Goal: Information Seeking & Learning: Understand process/instructions

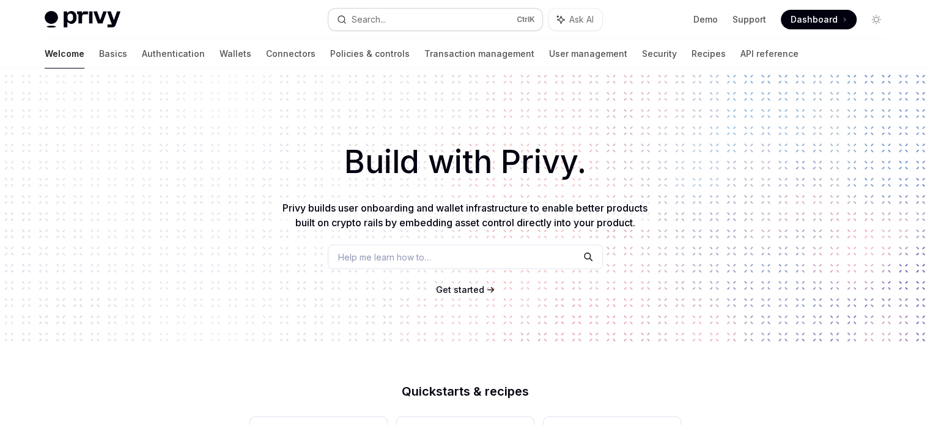
click at [456, 17] on button "Search... Ctrl K" at bounding box center [435, 20] width 214 height 22
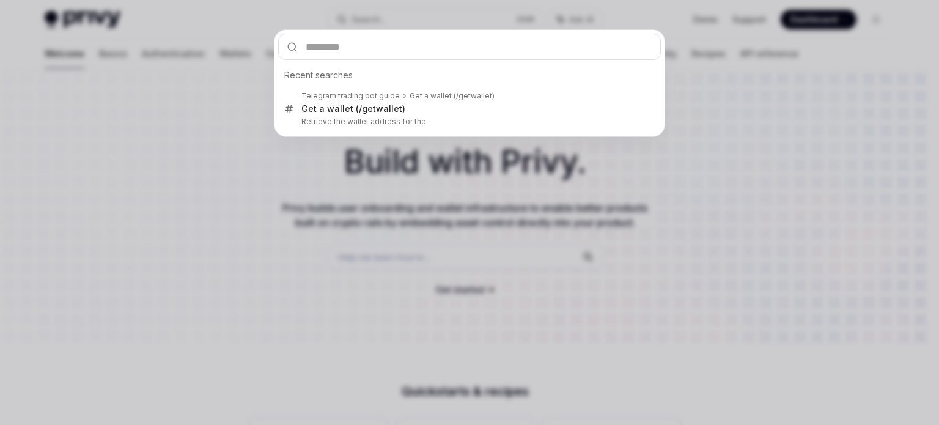
click at [423, 210] on div "Recent searches Telegram trading bot guide Get a wallet (/ getwallet ) Get a wa…" at bounding box center [469, 212] width 939 height 425
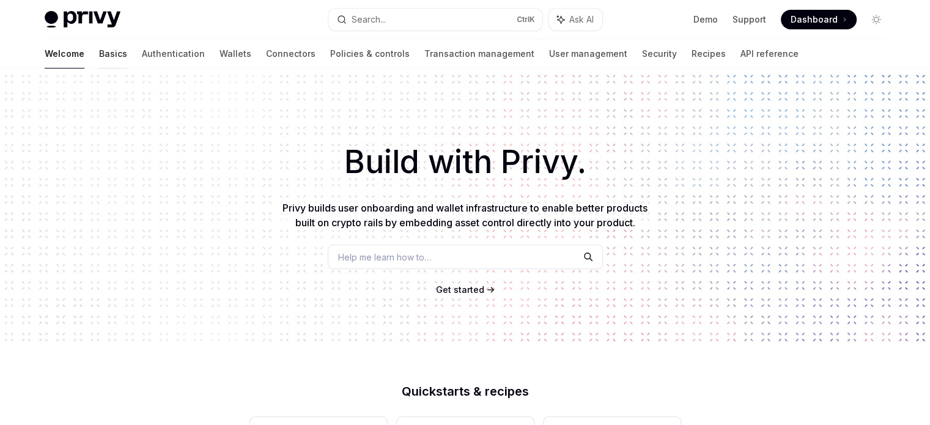
click at [99, 57] on link "Basics" at bounding box center [113, 53] width 28 height 29
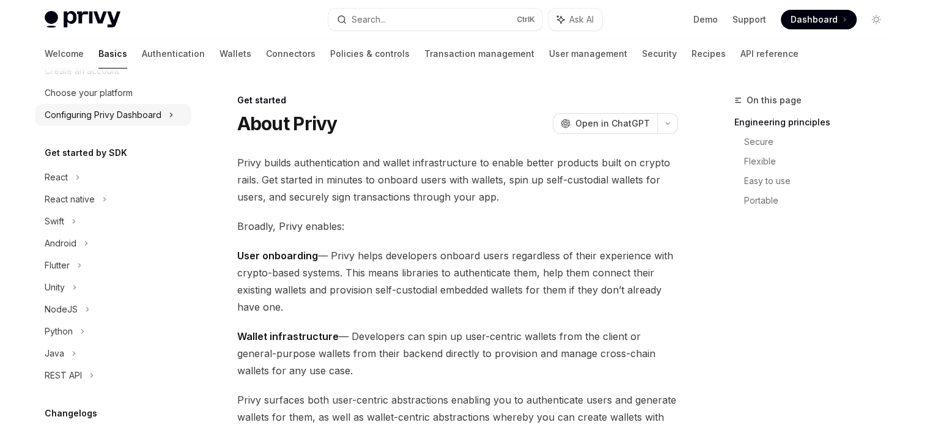
scroll to position [124, 0]
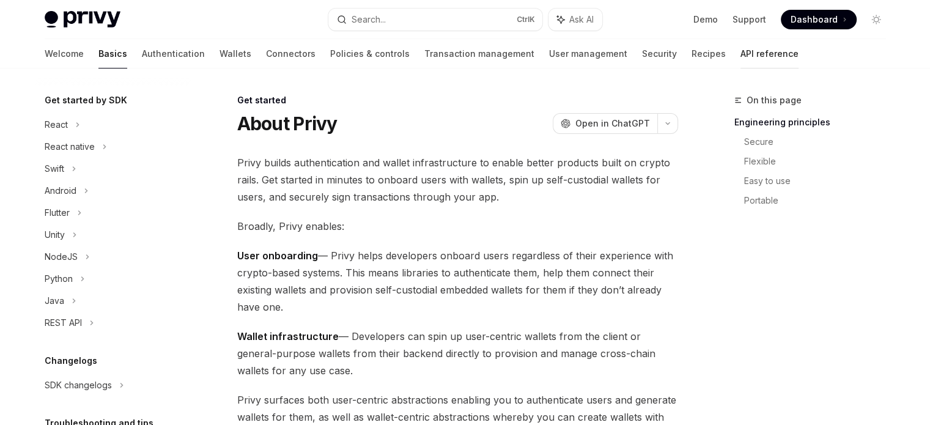
click at [740, 50] on link "API reference" at bounding box center [769, 53] width 58 height 29
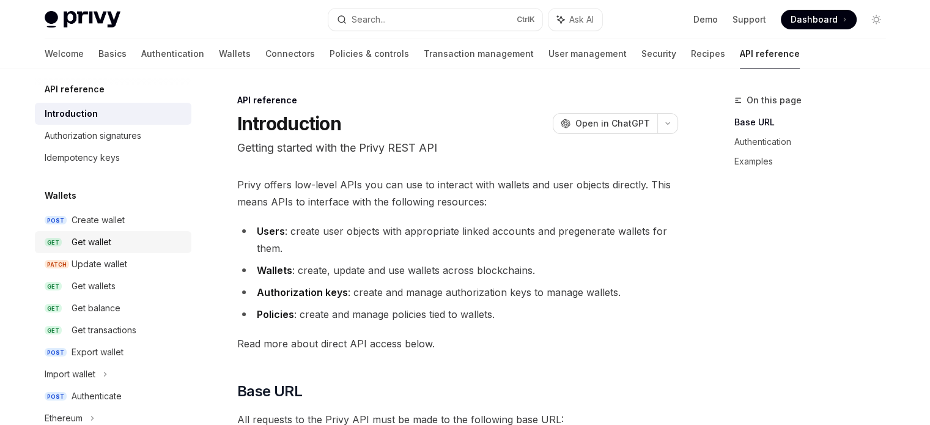
scroll to position [7, 0]
click at [117, 284] on div "Get wallets" at bounding box center [128, 285] width 112 height 15
type textarea "*"
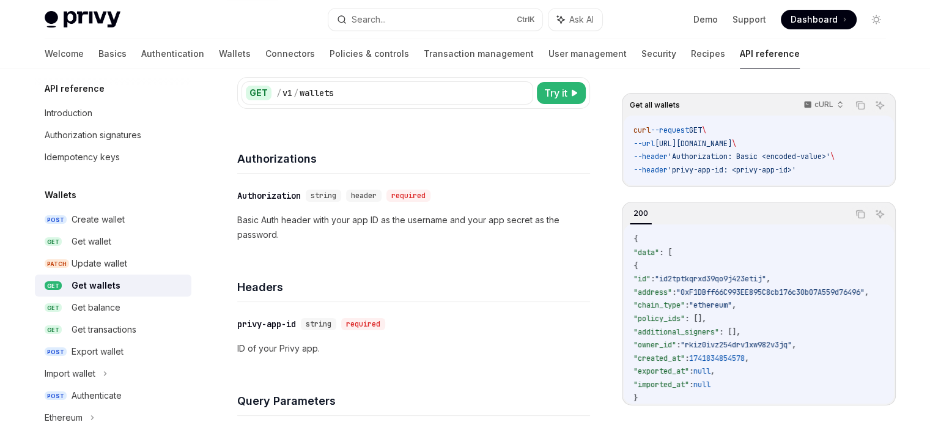
scroll to position [94, 0]
